Goal: Navigation & Orientation: Find specific page/section

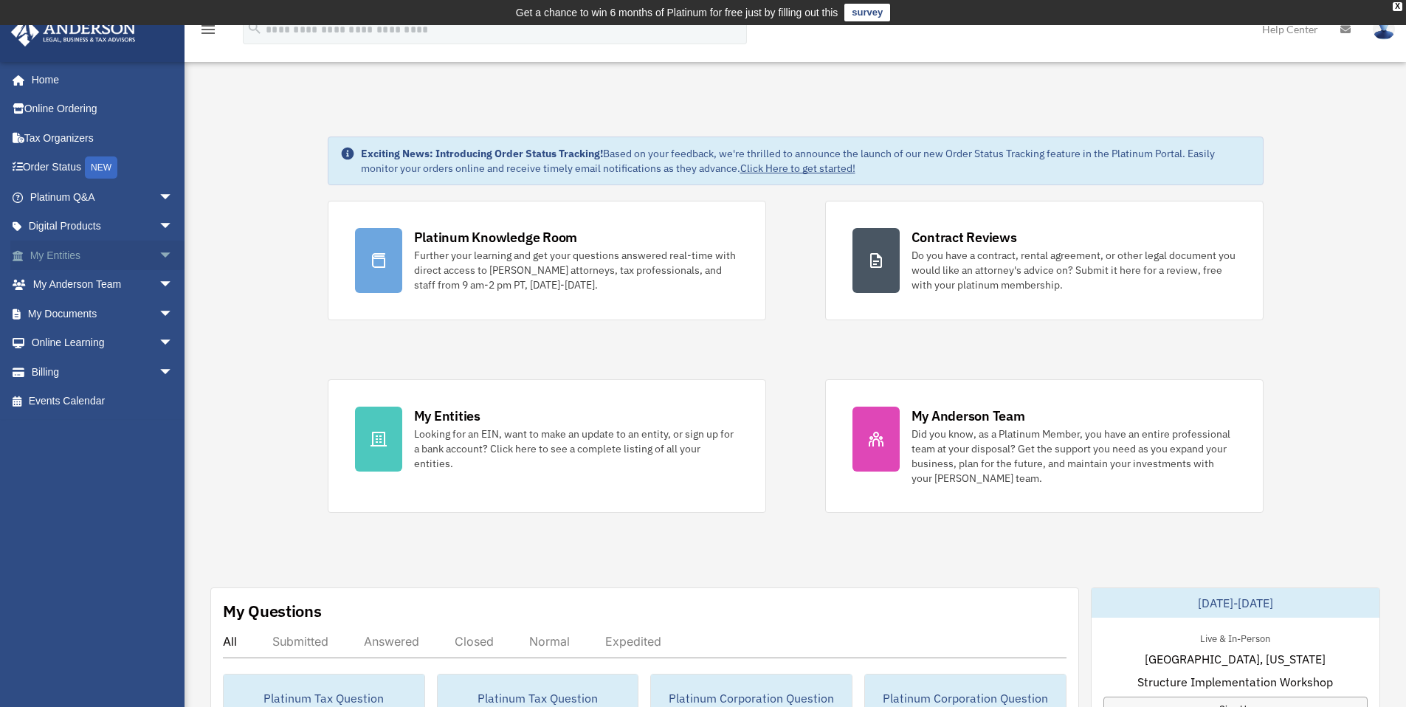
click at [159, 250] on span "arrow_drop_down" at bounding box center [174, 256] width 30 height 30
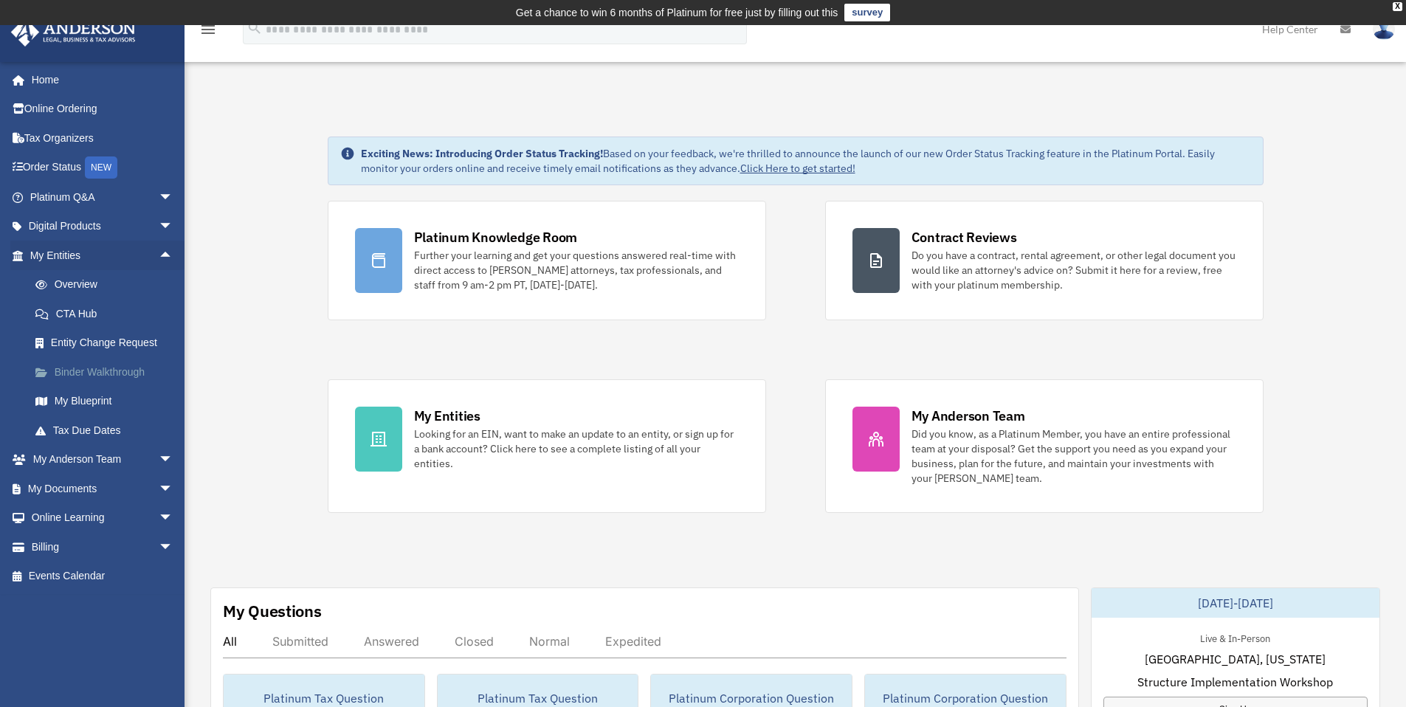
click at [120, 372] on link "Binder Walkthrough" at bounding box center [108, 372] width 175 height 30
click at [107, 405] on link "My Blueprint" at bounding box center [108, 402] width 175 height 30
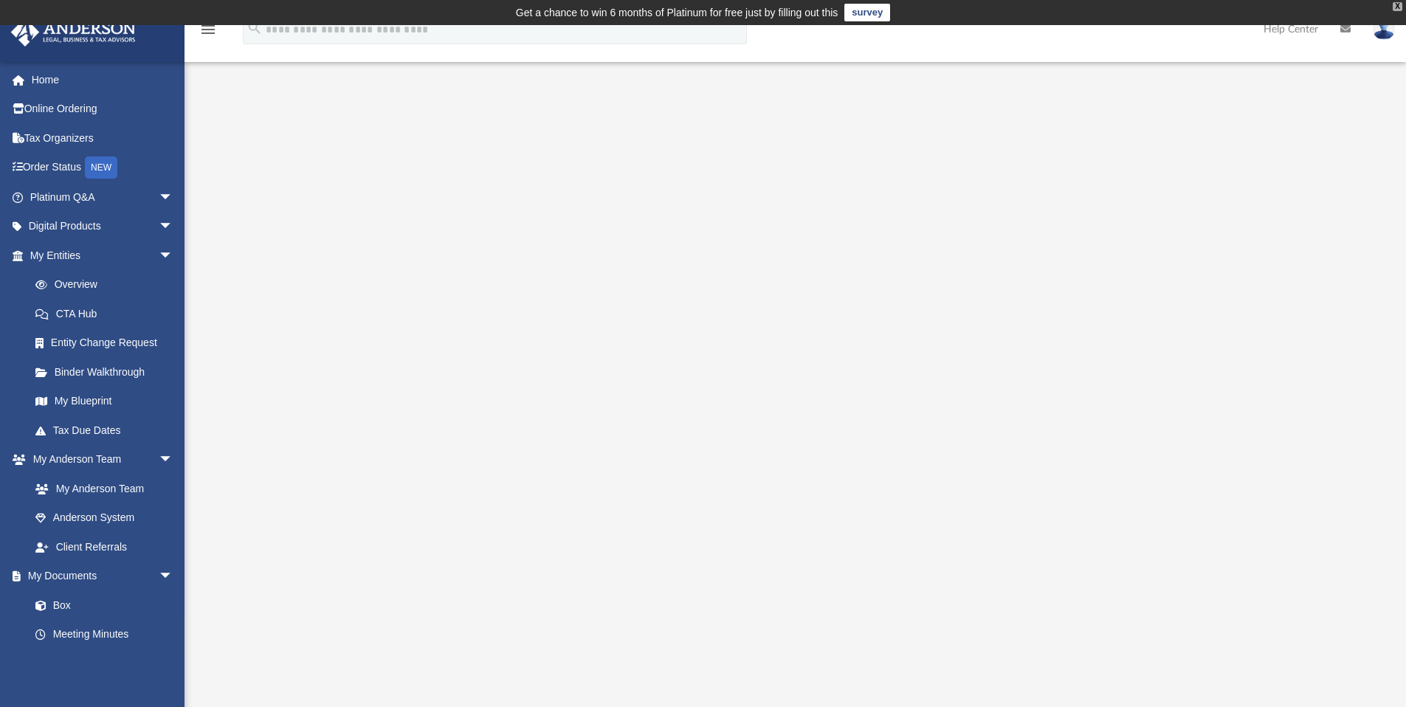
click at [1394, 7] on div "X" at bounding box center [1398, 6] width 10 height 9
